Goal: Transaction & Acquisition: Purchase product/service

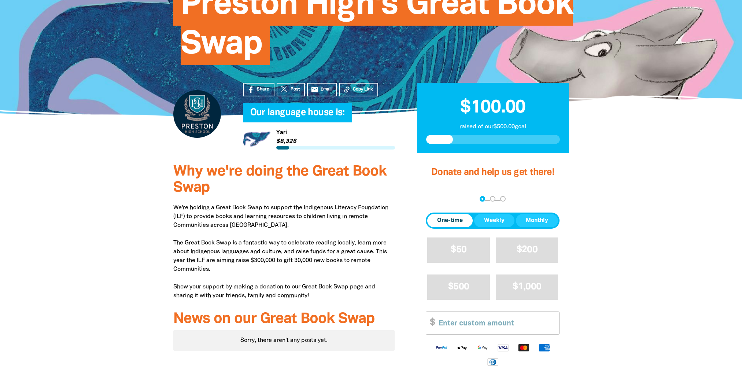
scroll to position [147, 0]
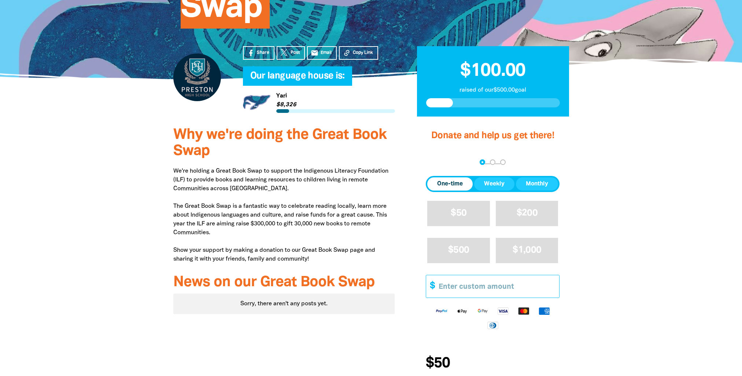
click at [474, 288] on input "Other Amount" at bounding box center [496, 286] width 126 height 22
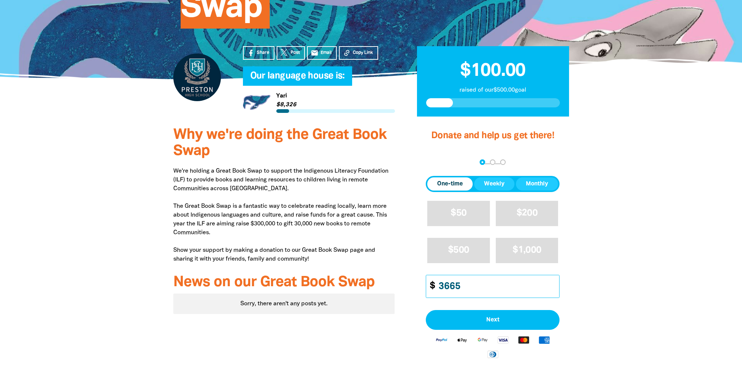
type input "3665"
click at [631, 281] on div at bounding box center [371, 278] width 742 height 317
drag, startPoint x: 503, startPoint y: 321, endPoint x: 384, endPoint y: 196, distance: 172.9
click at [371, 201] on div "Why we're doing the Great Book Swap We're holding a Great Book Swap to support …" at bounding box center [371, 278] width 440 height 317
click at [440, 185] on span "One-time" at bounding box center [450, 184] width 26 height 9
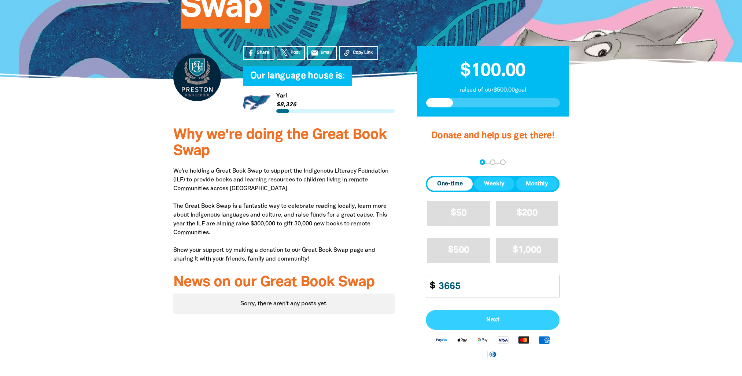
click at [469, 319] on span "Next" at bounding box center [493, 320] width 118 height 6
select select "AU"
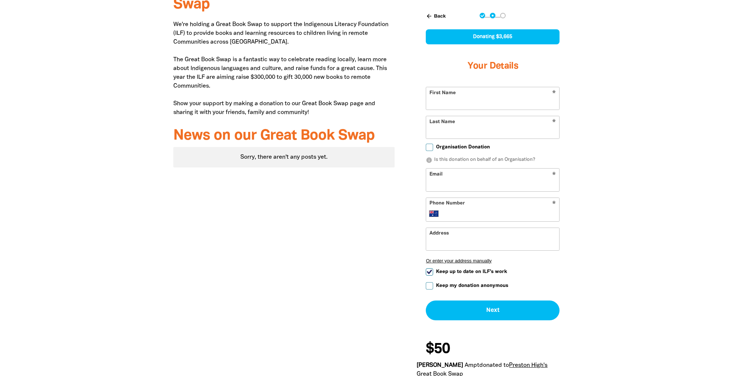
scroll to position [330, 0]
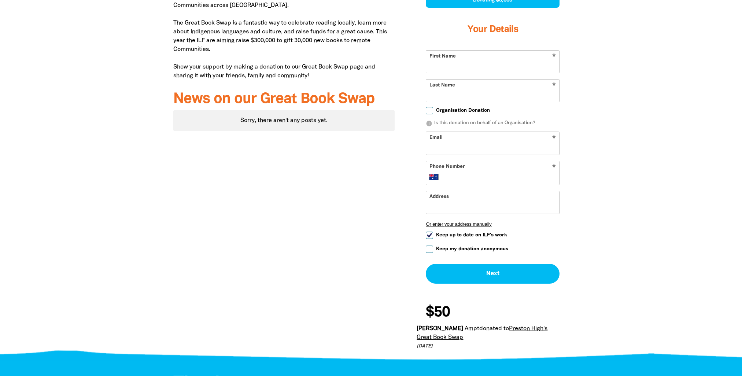
click at [452, 235] on span "Keep up to date on ILF's work" at bounding box center [471, 235] width 71 height 7
click at [433, 235] on input "Keep up to date on ILF's work" at bounding box center [429, 235] width 7 height 7
checkbox input "false"
click at [444, 63] on input "First Name" at bounding box center [492, 62] width 133 height 22
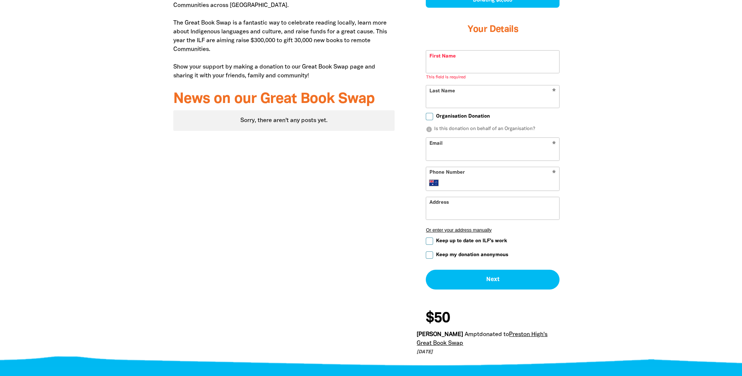
click at [582, 67] on div "Why we're doing the Great Book Swap We're holding a Great Book Swap to support …" at bounding box center [371, 150] width 440 height 426
click at [459, 69] on input "First Name" at bounding box center [492, 62] width 133 height 22
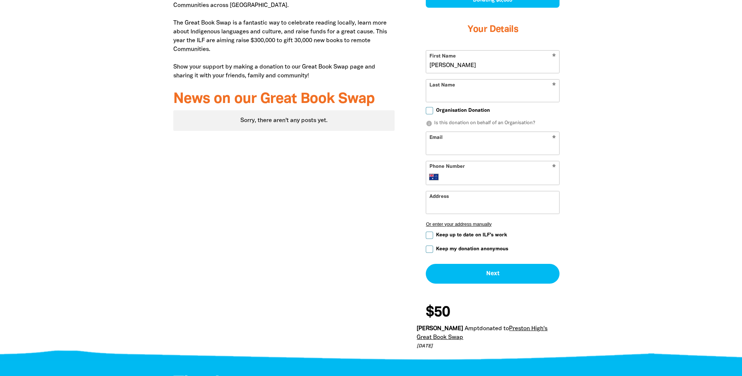
type input "[PERSON_NAME]"
type input "High School"
click at [427, 110] on input "Organisation Donation" at bounding box center [429, 110] width 7 height 7
checkbox input "true"
select select "AU"
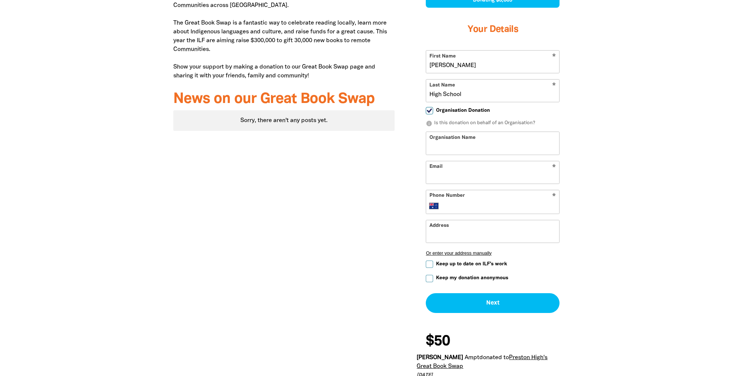
drag, startPoint x: 471, startPoint y: 92, endPoint x: 427, endPoint y: 96, distance: 44.5
click at [427, 96] on input "High School" at bounding box center [492, 91] width 133 height 22
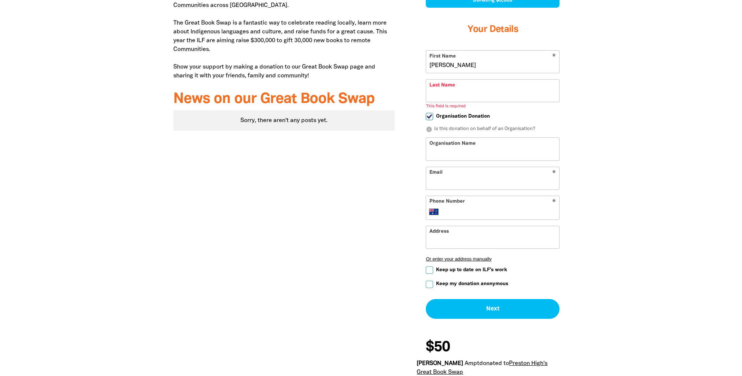
drag, startPoint x: 454, startPoint y: 66, endPoint x: 427, endPoint y: 67, distance: 26.4
click at [427, 67] on input "[PERSON_NAME]" at bounding box center [492, 62] width 133 height 22
type input "[PERSON_NAME]"
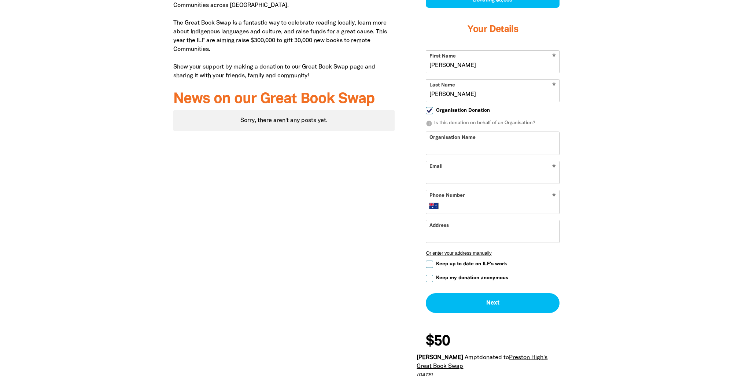
type input "[PERSON_NAME]"
click at [435, 146] on input "Organisation Name" at bounding box center [492, 143] width 133 height 22
type input "[GEOGRAPHIC_DATA]"
click at [433, 178] on input "Email" at bounding box center [492, 172] width 133 height 22
type input "[PERSON_NAME][EMAIL_ADDRESS][PERSON_NAME][DOMAIN_NAME]"
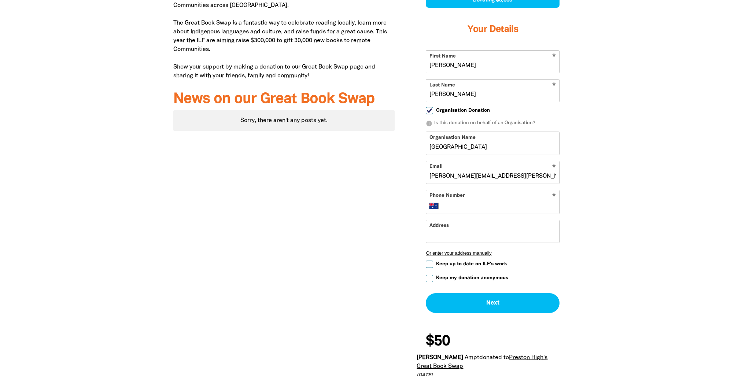
click at [679, 156] on div at bounding box center [371, 162] width 742 height 450
click at [485, 206] on input "Phone Number" at bounding box center [500, 206] width 112 height 9
type input "[PHONE_NUMBER]"
click at [440, 237] on input "Address" at bounding box center [492, 231] width 133 height 22
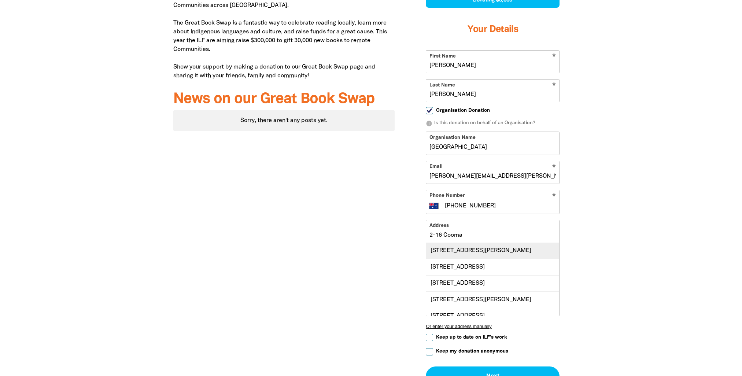
click at [452, 251] on div "[STREET_ADDRESS][PERSON_NAME]" at bounding box center [492, 251] width 133 height 16
type input "[STREET_ADDRESS][PERSON_NAME]"
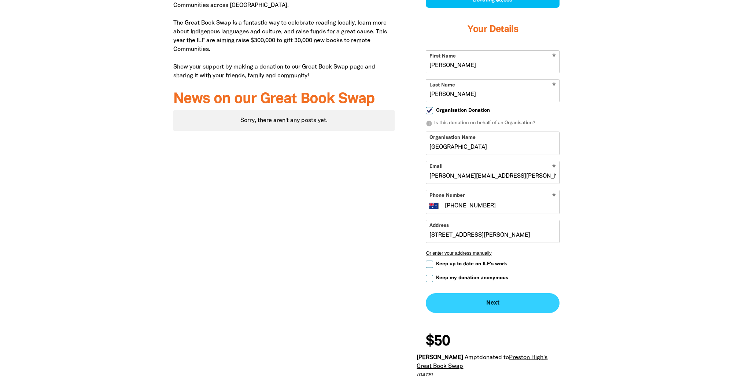
click at [480, 301] on button "Next chevron_right" at bounding box center [493, 303] width 134 height 20
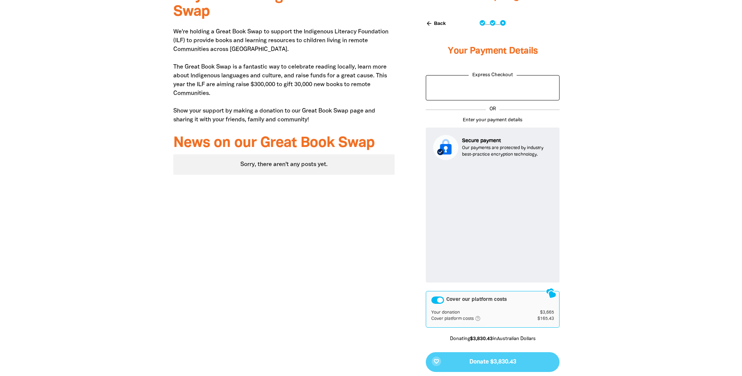
click at [477, 318] on icon "help_outlined" at bounding box center [481, 318] width 12 height 6
click at [435, 298] on div "Cover our platform costs" at bounding box center [437, 299] width 13 height 7
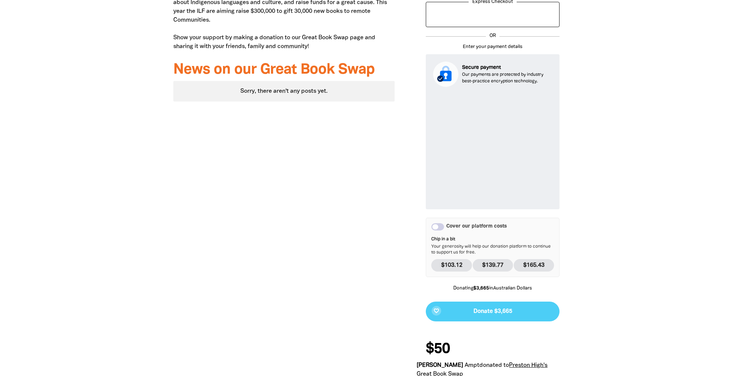
scroll to position [396, 0]
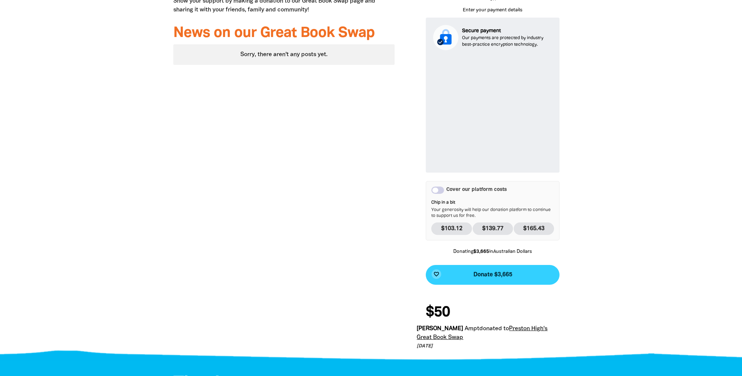
click at [504, 272] on span "Donate $3,665" at bounding box center [492, 275] width 39 height 6
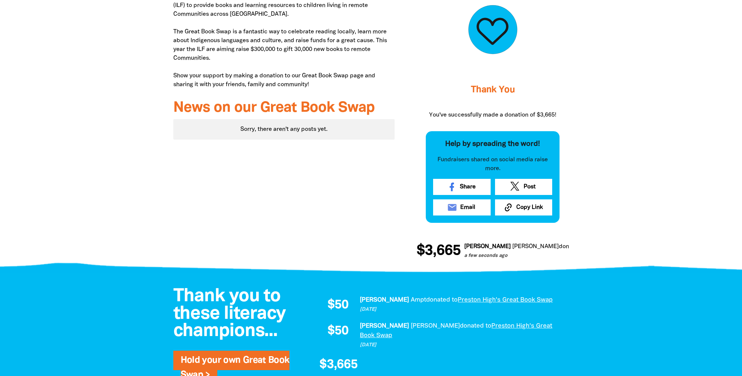
scroll to position [394, 0]
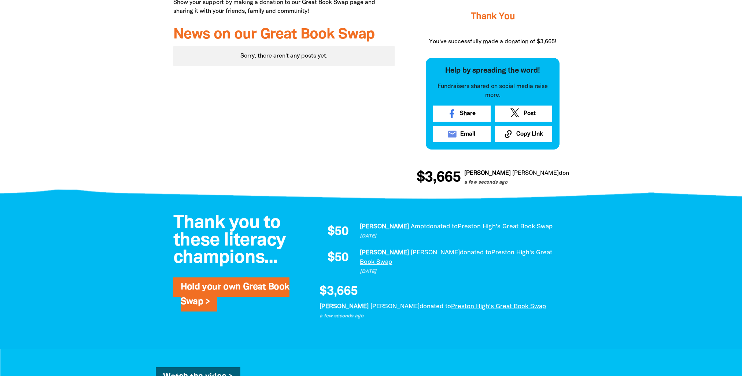
click at [420, 304] on span "donated to" at bounding box center [436, 306] width 32 height 5
click at [348, 289] on span "$3,665" at bounding box center [339, 291] width 38 height 12
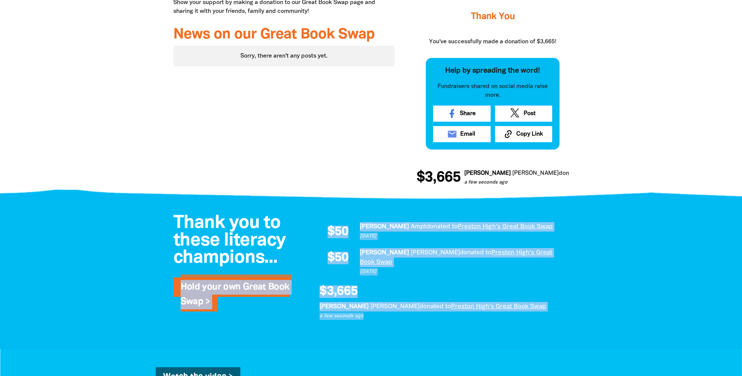
drag, startPoint x: 299, startPoint y: 268, endPoint x: 566, endPoint y: 317, distance: 271.9
click at [566, 317] on div "Thank you to these literacy champions... Hold your own Great Book Swap > $50 [P…" at bounding box center [371, 274] width 440 height 149
drag, startPoint x: 566, startPoint y: 317, endPoint x: 350, endPoint y: 345, distance: 218.0
